Goal: Check status: Check status

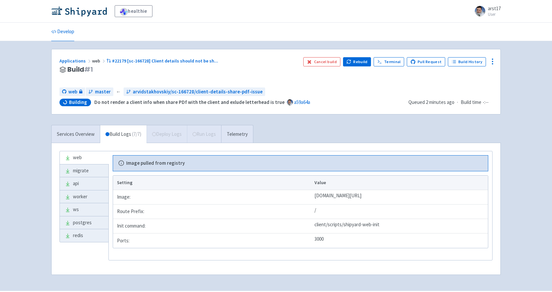
click at [296, 125] on div "Services Overview Build Logs ( 7 / 7 ) Deploy Logs Run Logs Telemetry web migra…" at bounding box center [275, 204] width 457 height 158
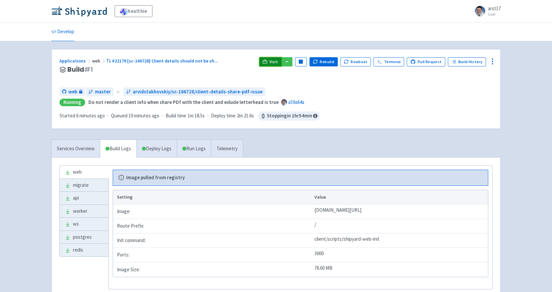
click at [274, 63] on span "Visit" at bounding box center [273, 61] width 9 height 5
click at [70, 11] on img at bounding box center [79, 11] width 56 height 11
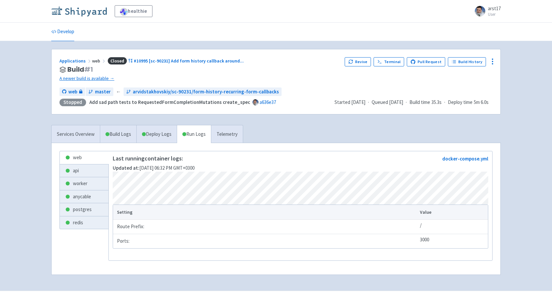
click at [81, 11] on img at bounding box center [79, 11] width 56 height 11
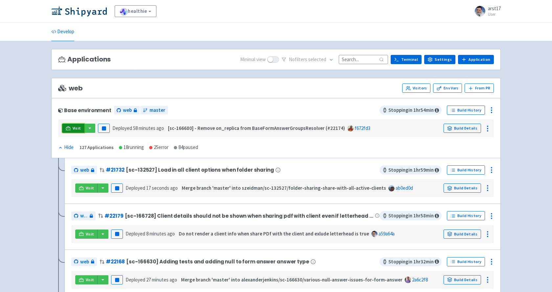
click at [72, 126] on link "Visit" at bounding box center [73, 128] width 22 height 9
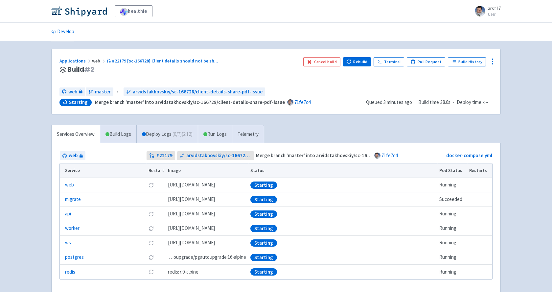
click at [348, 125] on div "Services Overview Build Logs Deploy Logs ( 0 / 7 ) (2:12) Run Logs Telemetry we…" at bounding box center [275, 214] width 457 height 178
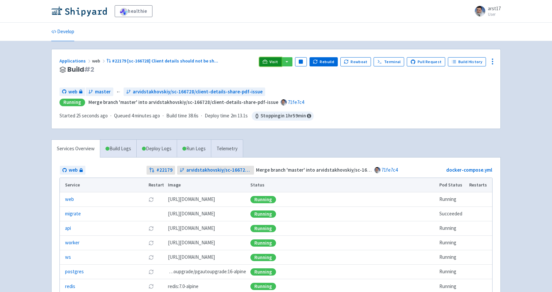
click at [278, 62] on span "Visit" at bounding box center [273, 61] width 9 height 5
